Goal: Contribute content

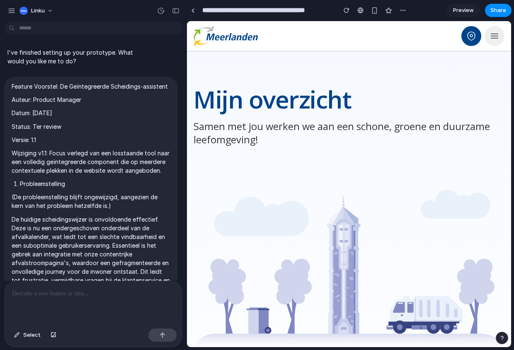
scroll to position [1650, 0]
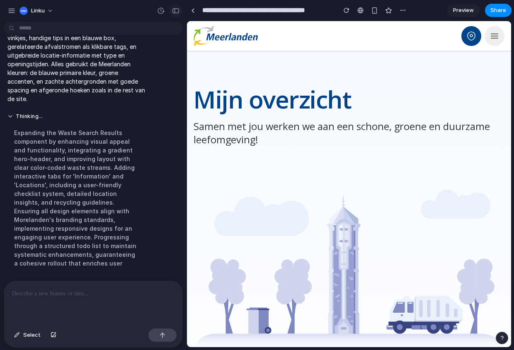
click at [176, 9] on div "button" at bounding box center [175, 11] width 7 height 6
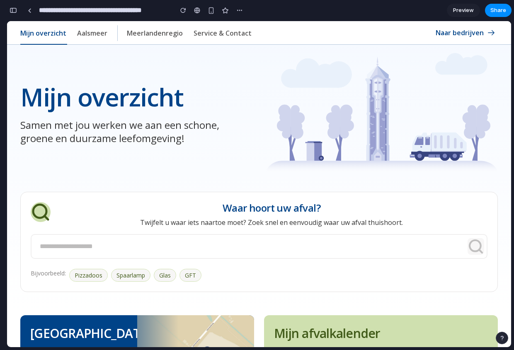
scroll to position [123, 0]
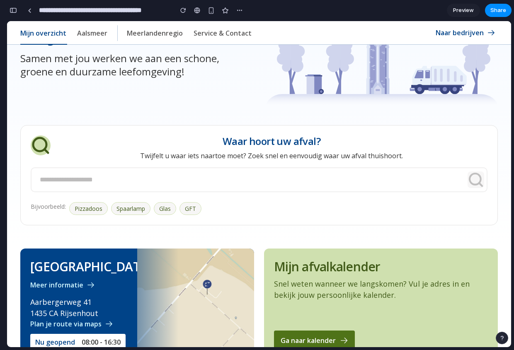
click at [228, 180] on input "text" at bounding box center [259, 179] width 457 height 25
click at [317, 114] on div "Mijn overzicht Samen met jou werken we aan een schone, groene en duurzame leefo…" at bounding box center [259, 103] width 504 height 244
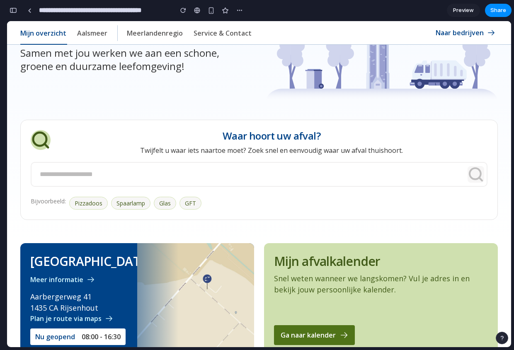
scroll to position [129, 0]
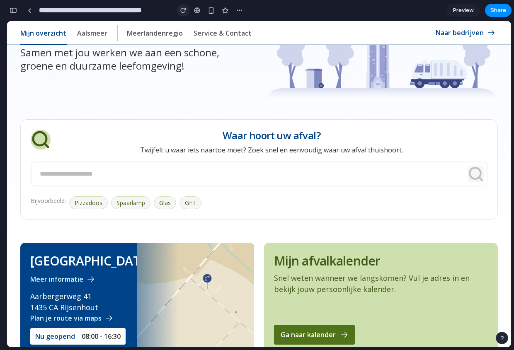
click at [186, 13] on button "button" at bounding box center [183, 10] width 12 height 12
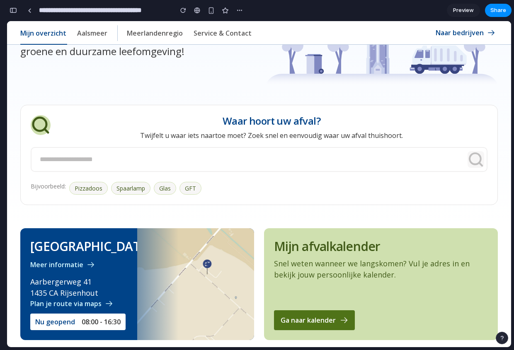
scroll to position [149, 0]
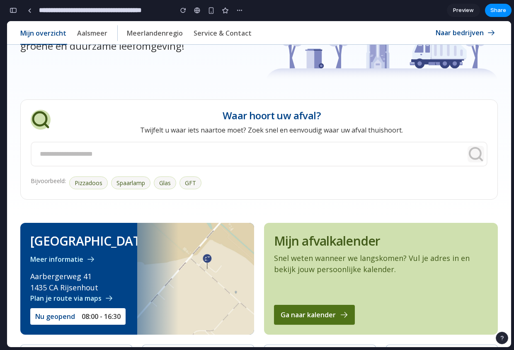
click at [204, 178] on div "Bijvoorbeeld: Pizzadoos Spaarlamp Glas GFT" at bounding box center [259, 183] width 457 height 13
click at [204, 164] on input "text" at bounding box center [259, 154] width 457 height 25
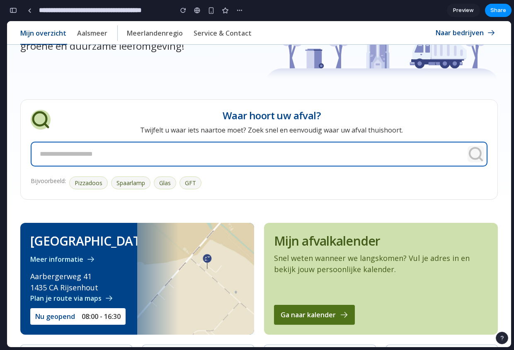
click at [98, 187] on button "Pizzadoos" at bounding box center [88, 183] width 39 height 13
type input "*********"
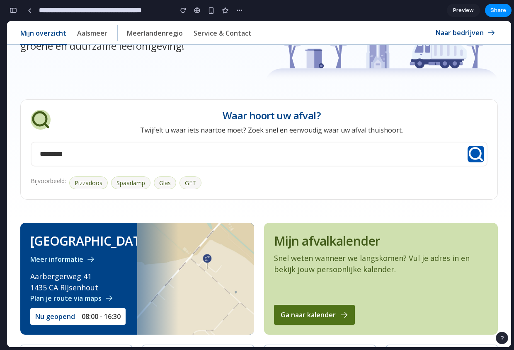
click at [471, 150] on icon "submit" at bounding box center [476, 154] width 17 height 17
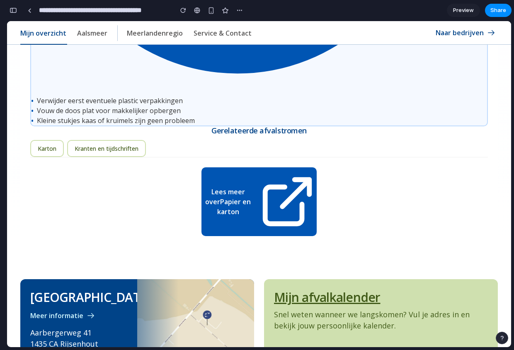
scroll to position [1995, 0]
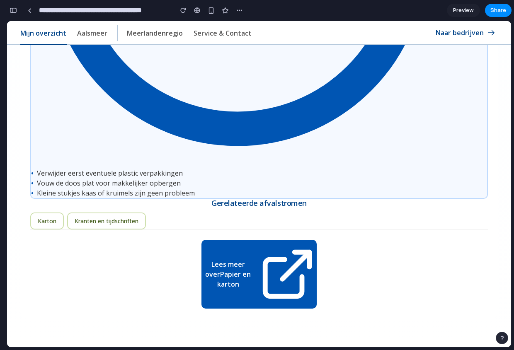
click at [190, 293] on div "[PERSON_NAME] meer over Papier en karton" at bounding box center [259, 269] width 458 height 79
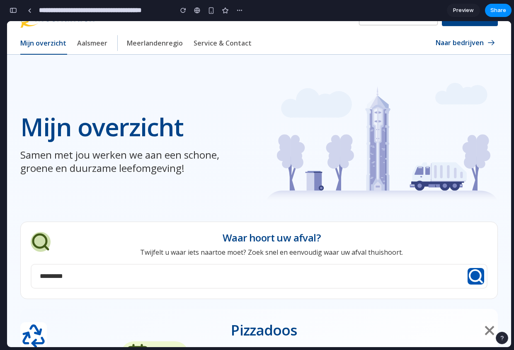
scroll to position [70, 0]
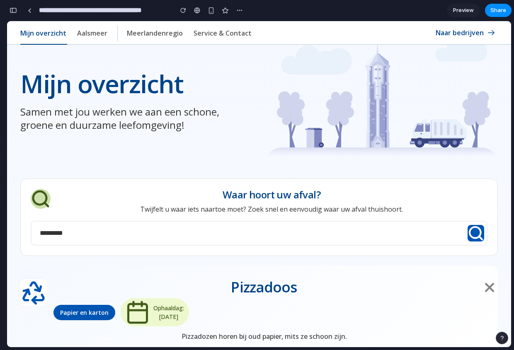
click at [487, 285] on line "Sluiten" at bounding box center [489, 288] width 8 height 8
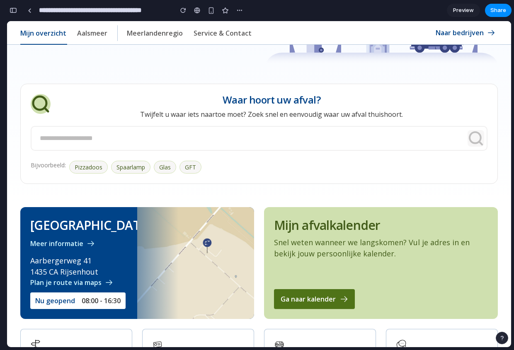
scroll to position [0, 0]
